Goal: Check status

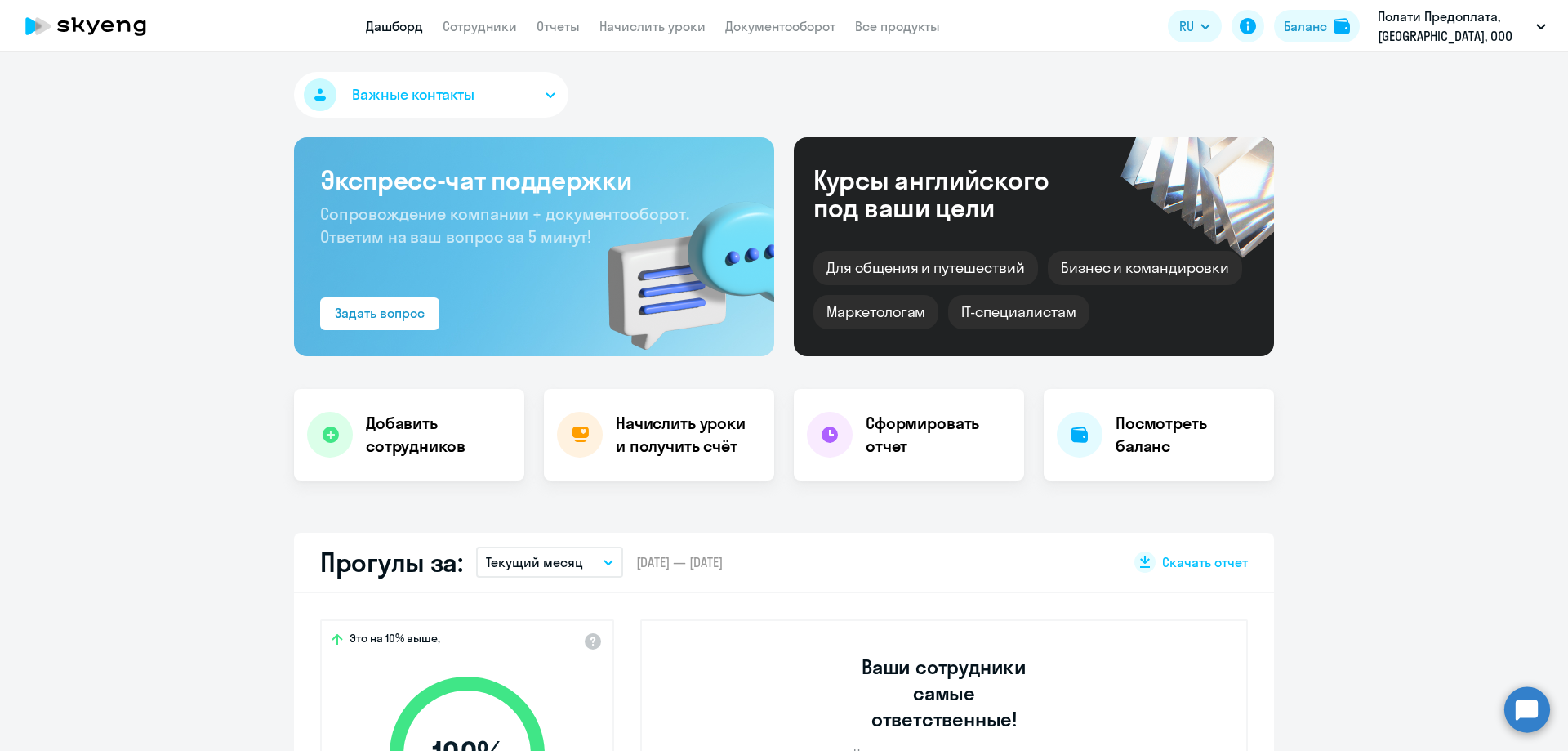
select select "30"
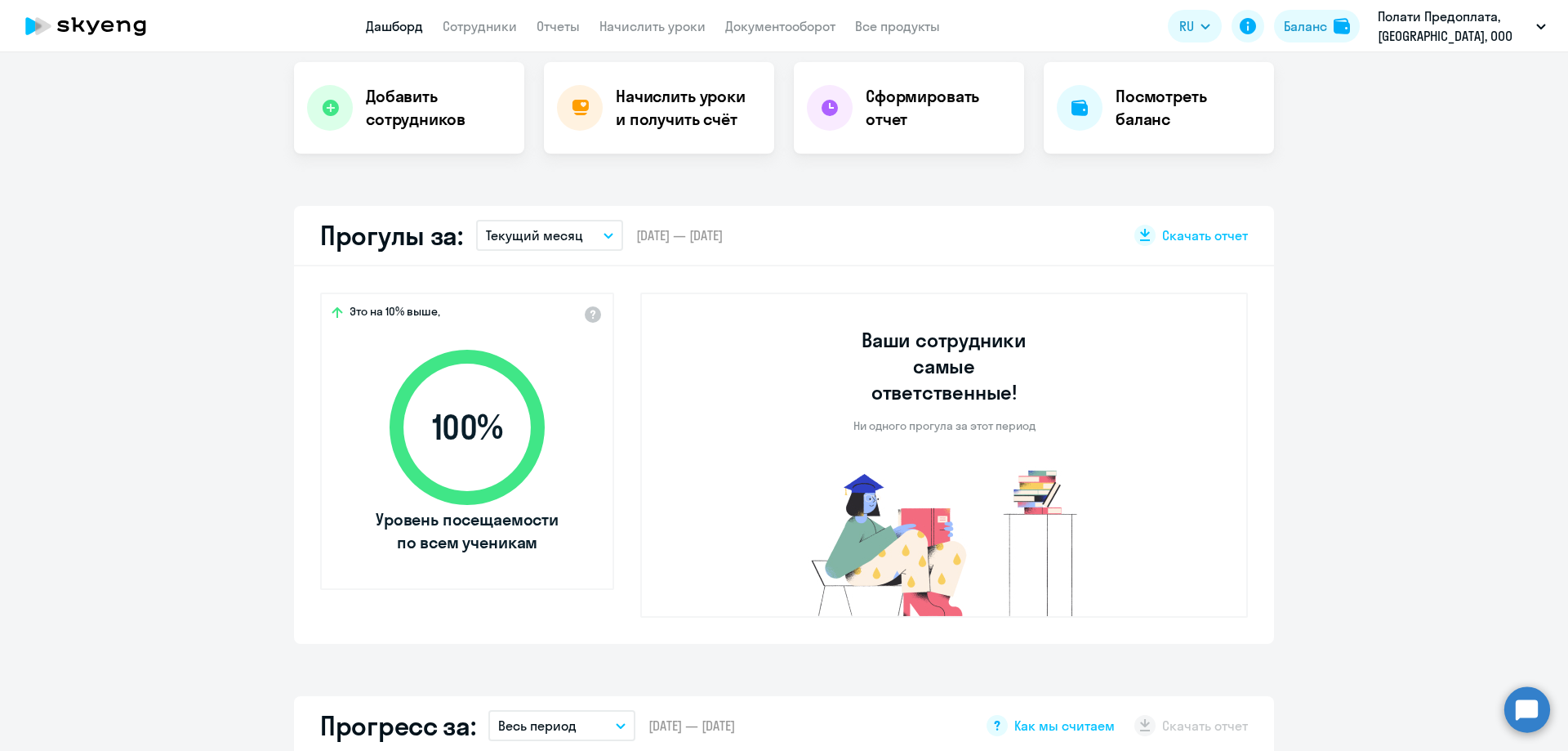
scroll to position [164, 0]
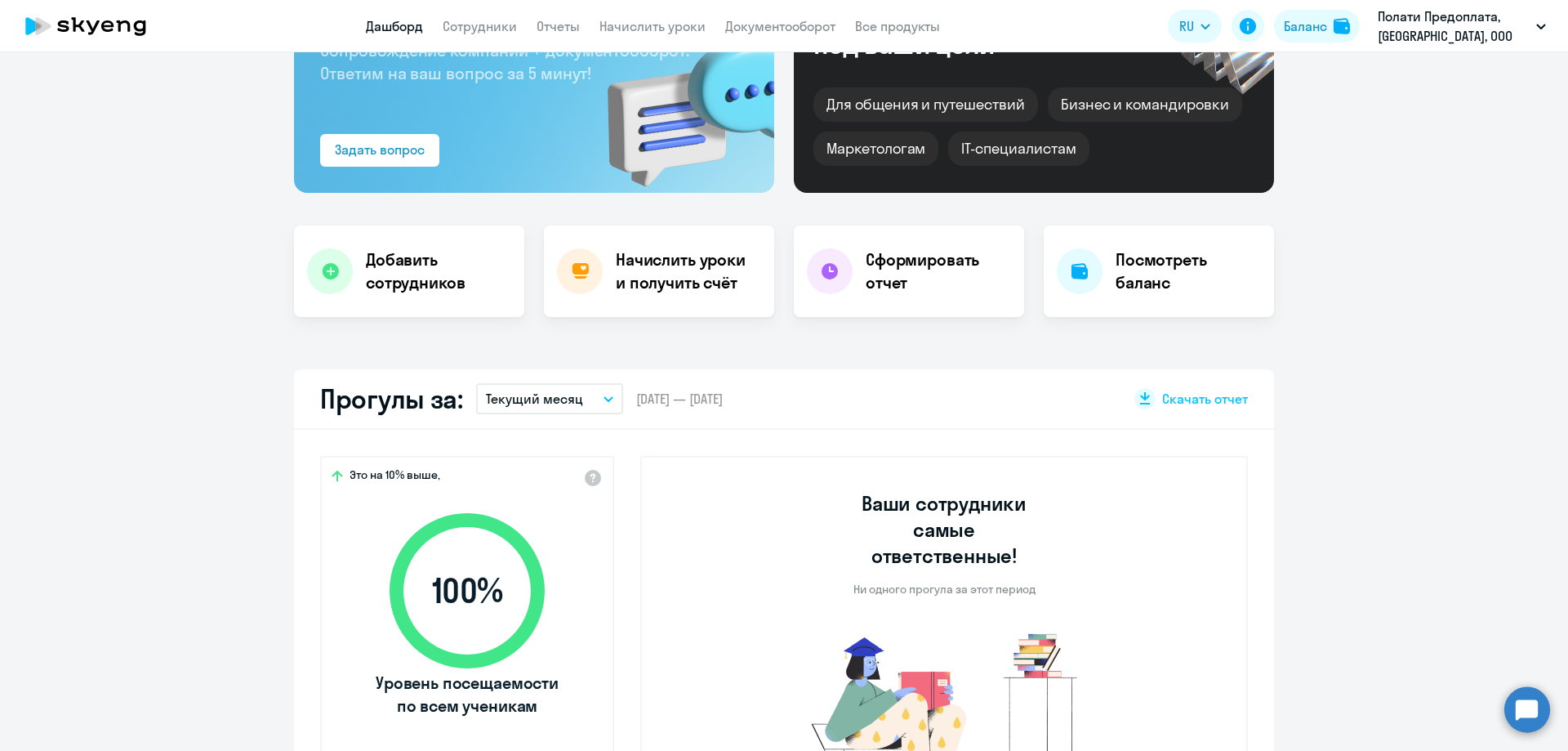
select select "30"
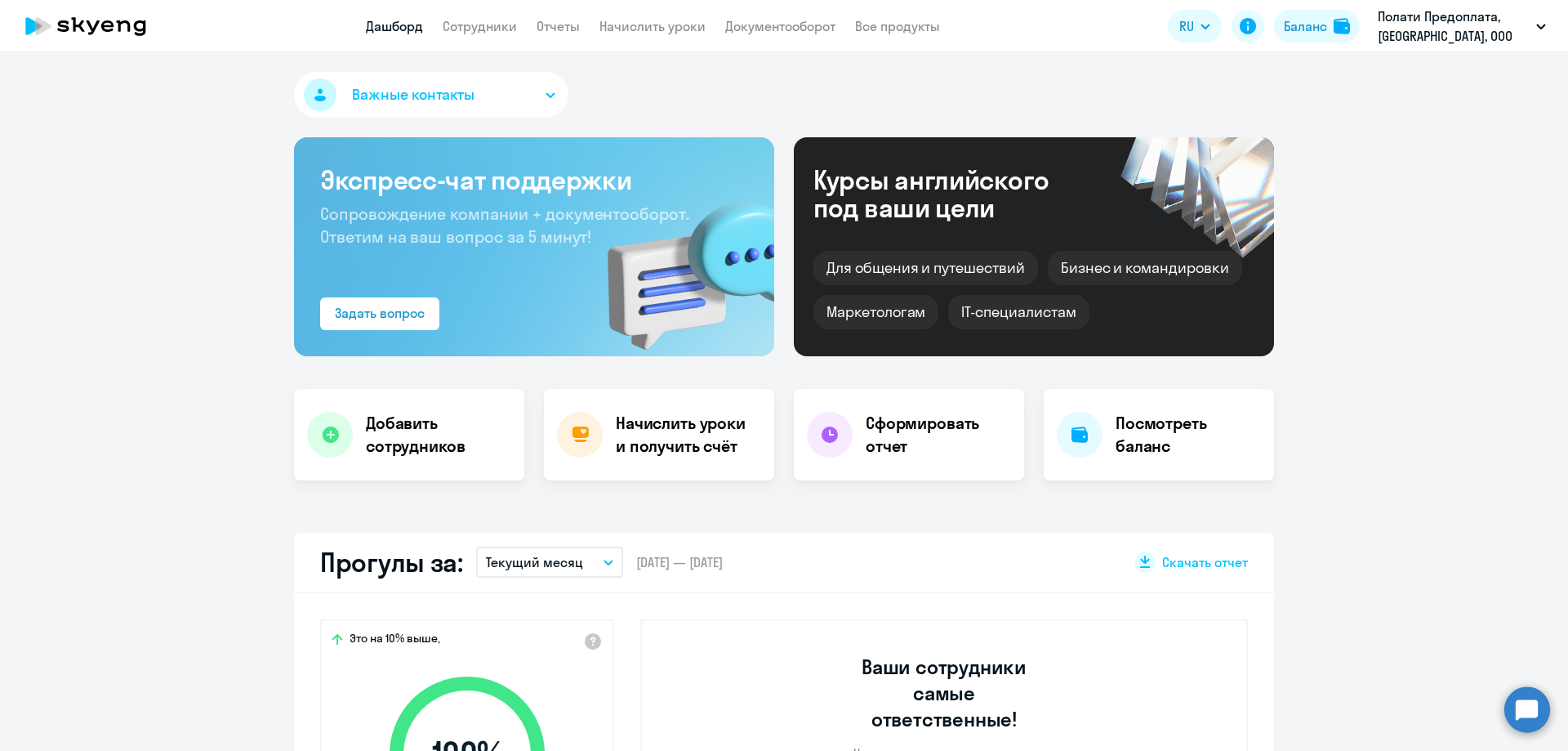
select select "30"
